Goal: Task Accomplishment & Management: Use online tool/utility

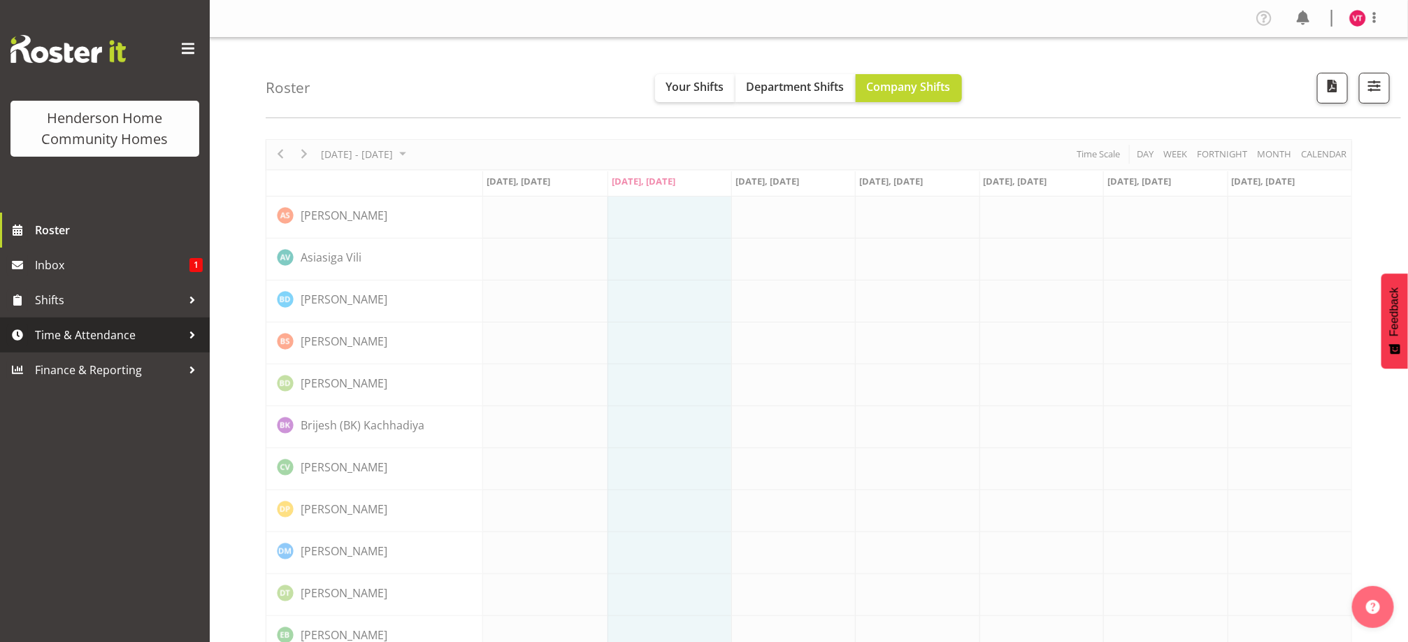
click at [174, 322] on link "Time & Attendance" at bounding box center [105, 334] width 210 height 35
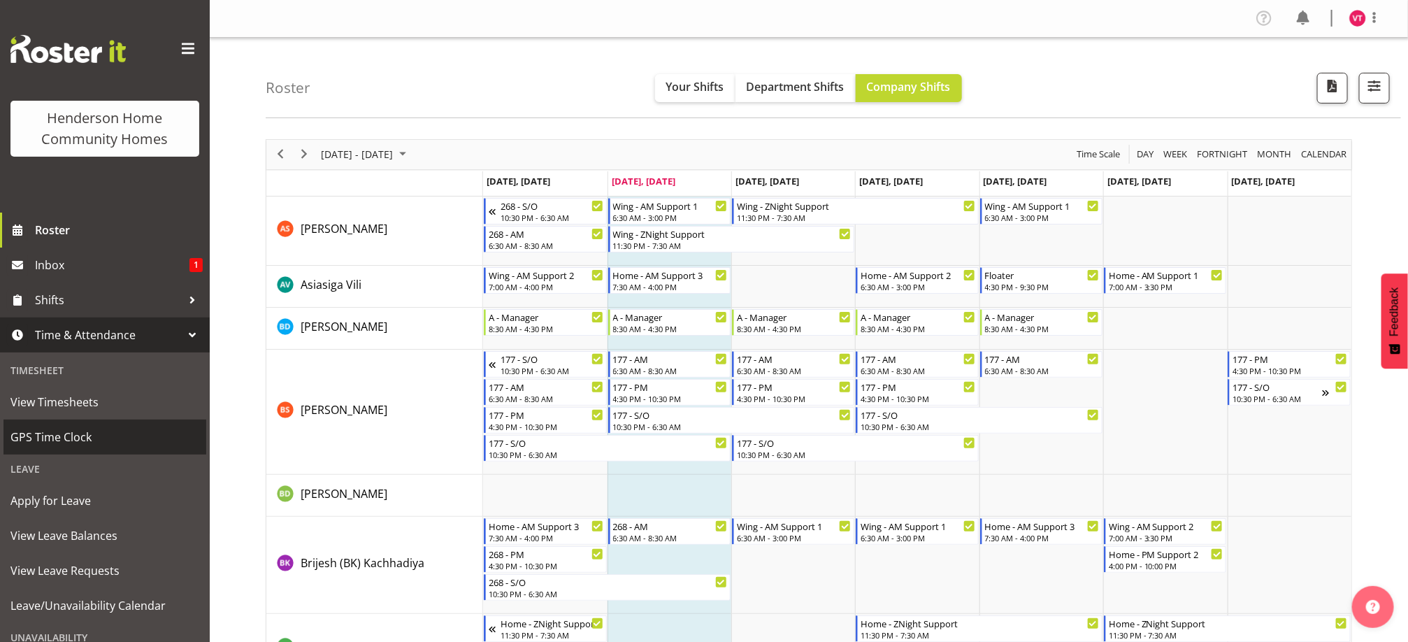
click at [139, 432] on span "GPS Time Clock" at bounding box center [104, 436] width 189 height 21
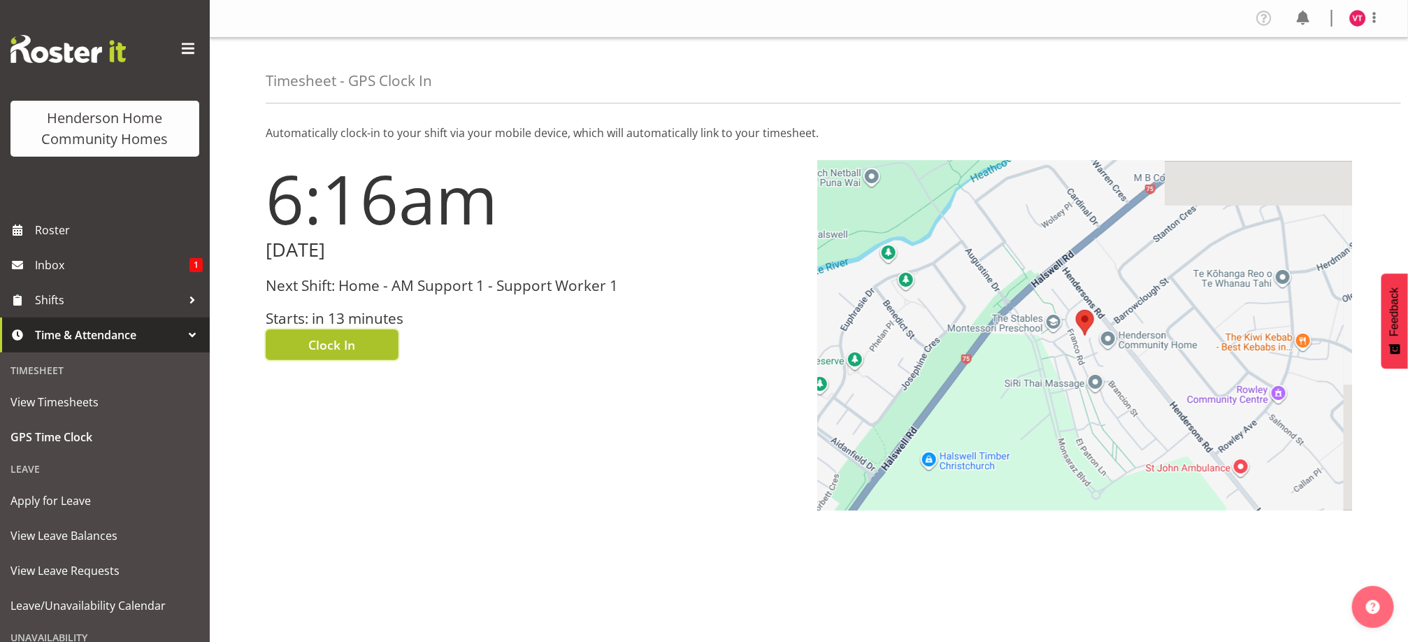
click at [344, 344] on span "Clock In" at bounding box center [332, 345] width 47 height 18
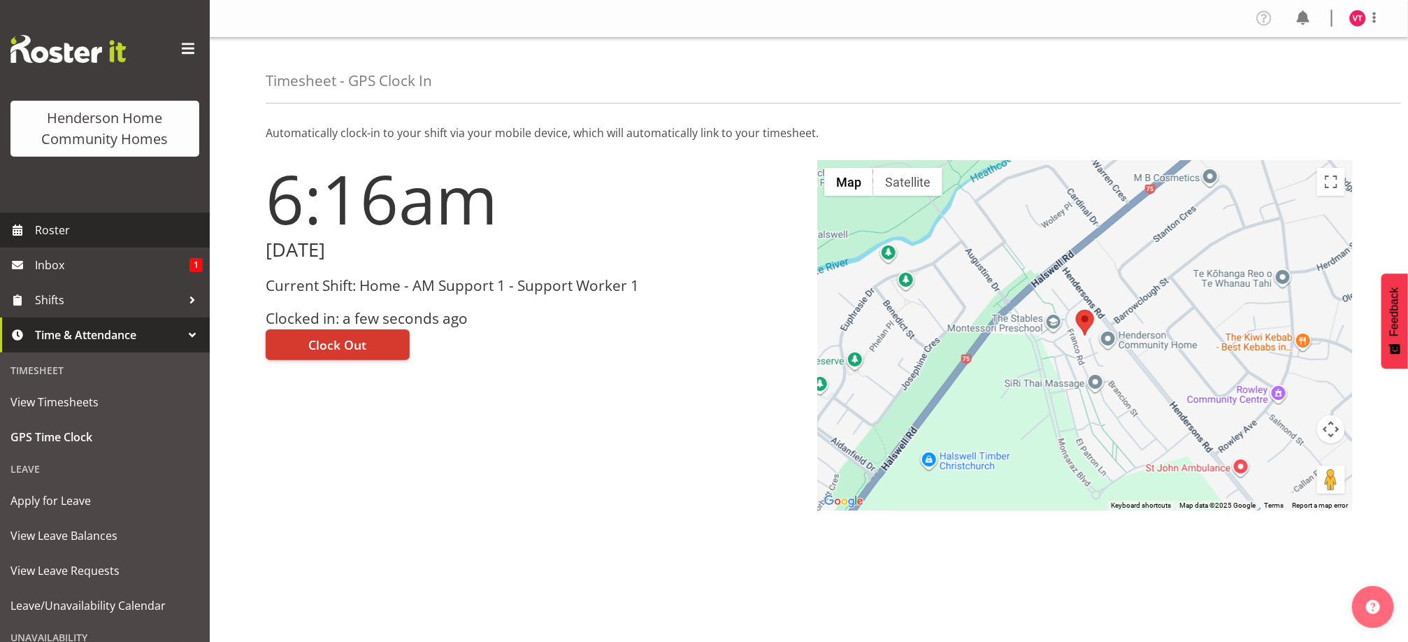
click at [110, 218] on link "Roster" at bounding box center [105, 230] width 210 height 35
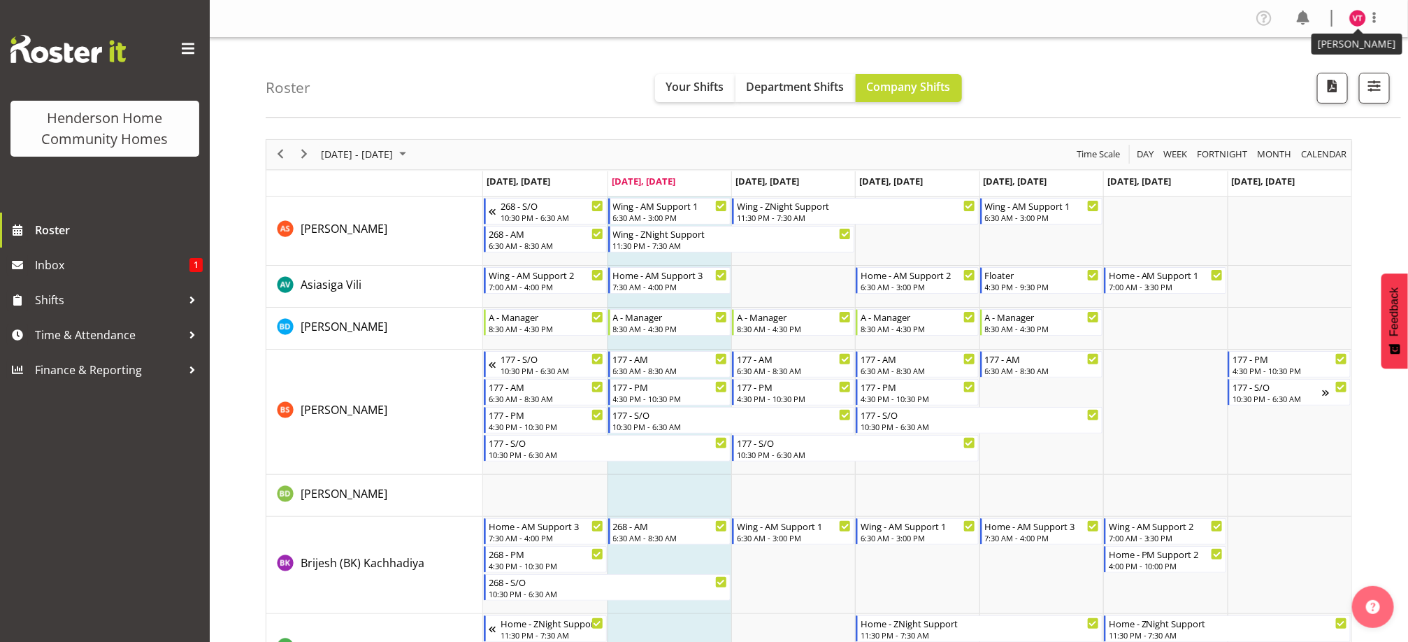
click at [1351, 10] on figure at bounding box center [1357, 18] width 17 height 17
click at [1303, 66] on link "Log Out" at bounding box center [1315, 73] width 134 height 25
